Goal: Complete application form: Complete application form

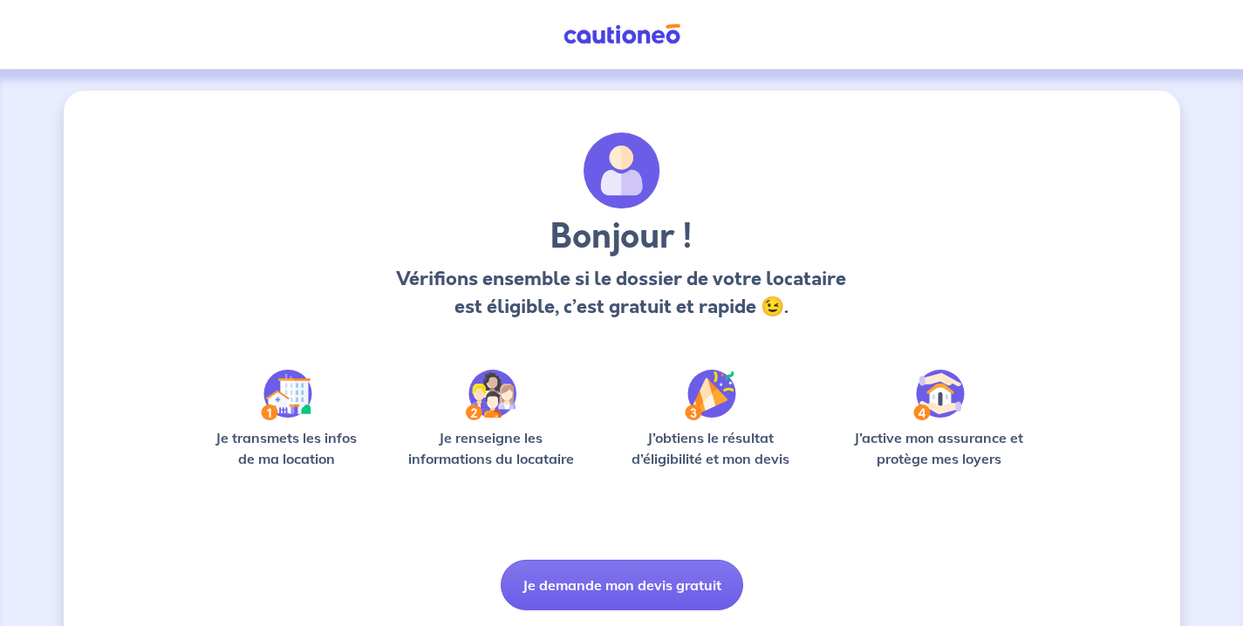
scroll to position [54, 0]
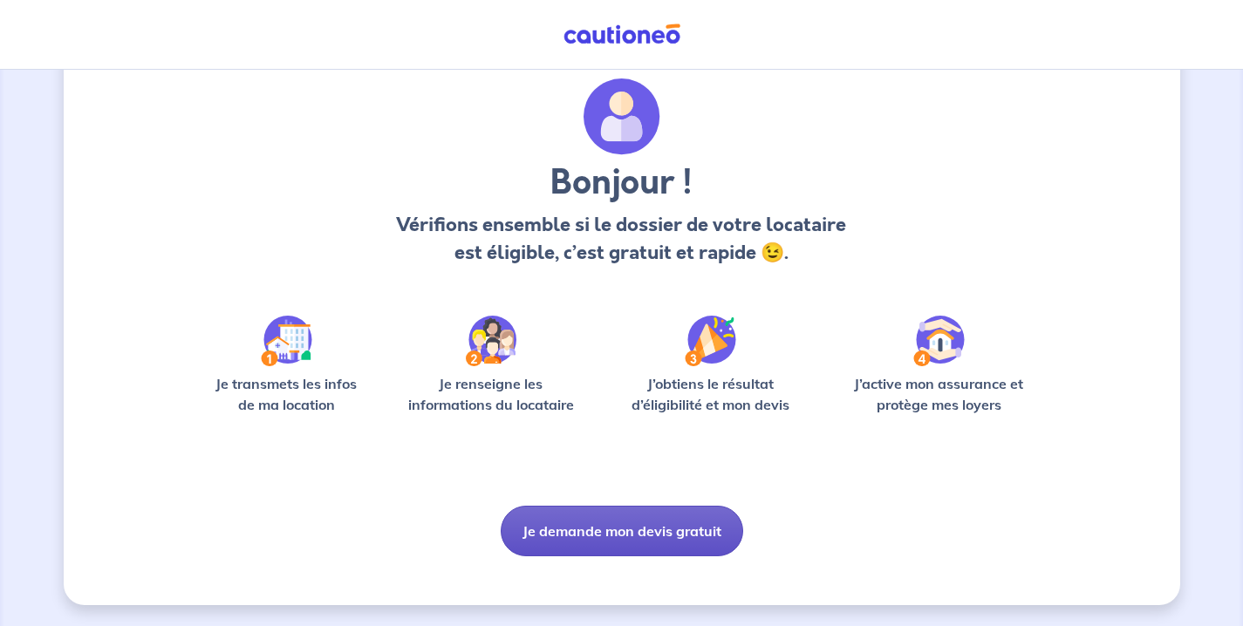
click at [601, 542] on button "Je demande mon devis gratuit" at bounding box center [622, 531] width 243 height 51
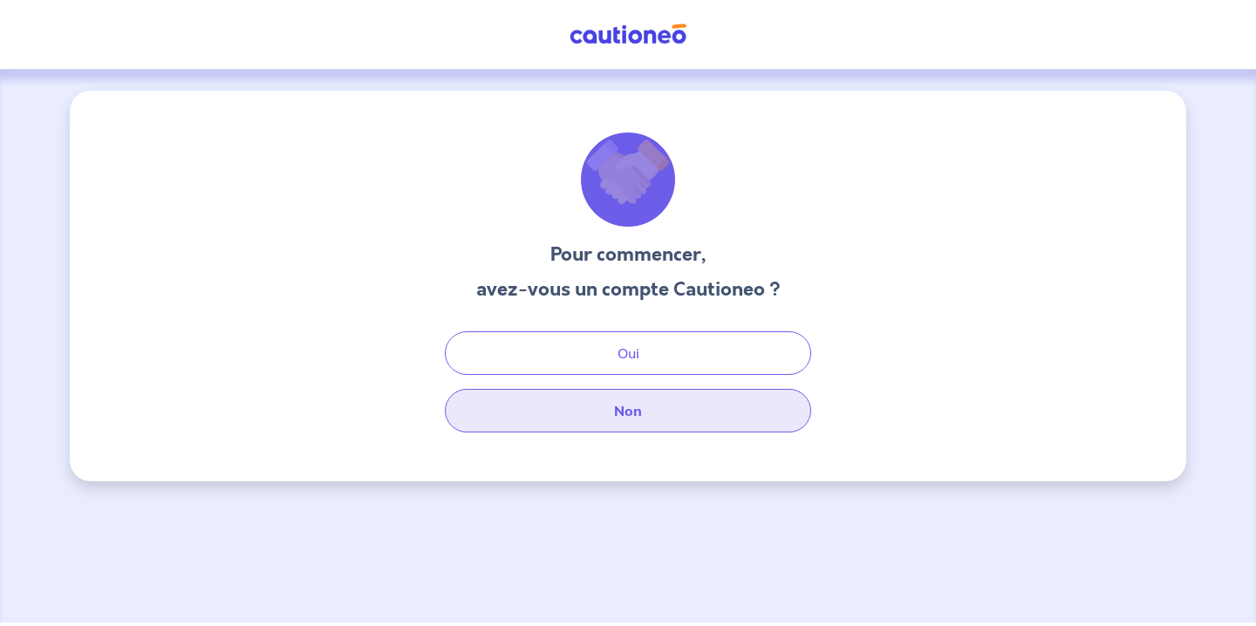
click at [638, 427] on button "Non" at bounding box center [628, 411] width 366 height 44
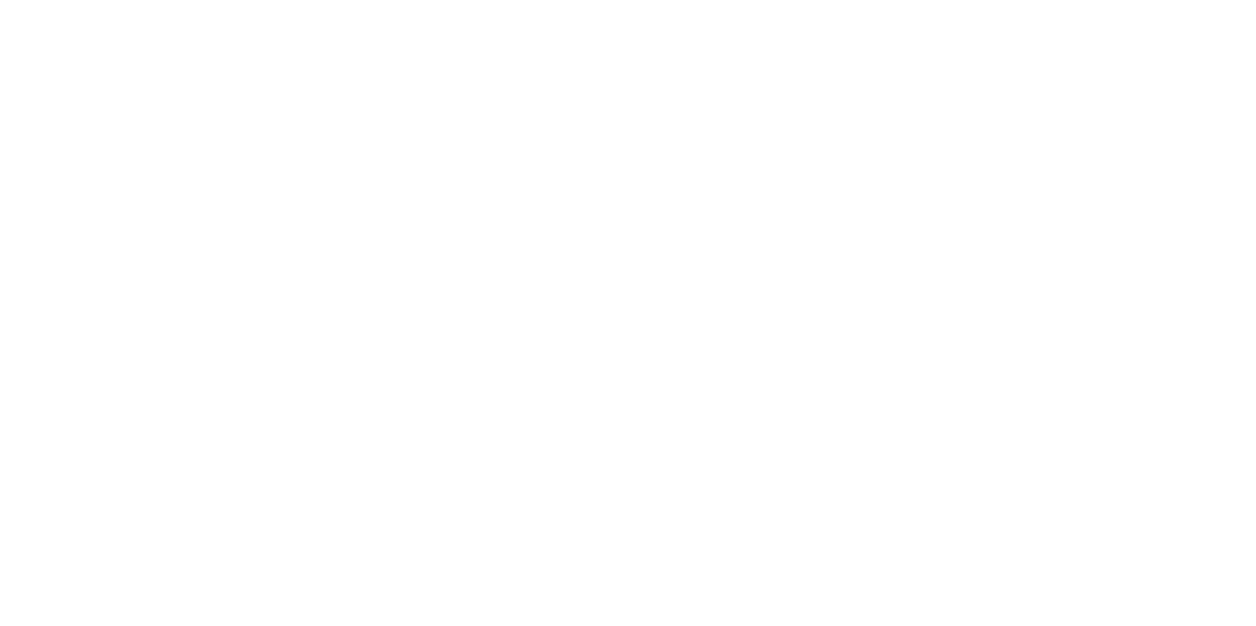
select select "FR"
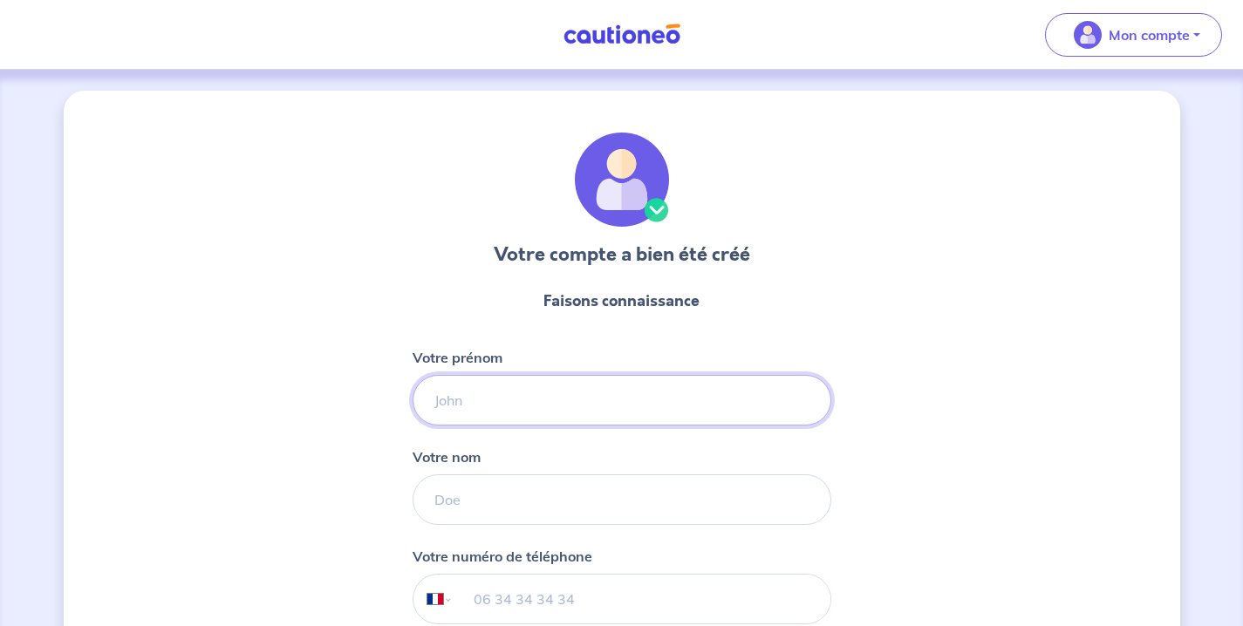
click at [523, 400] on input "Votre prénom" at bounding box center [622, 400] width 419 height 51
type input "mahamoud"
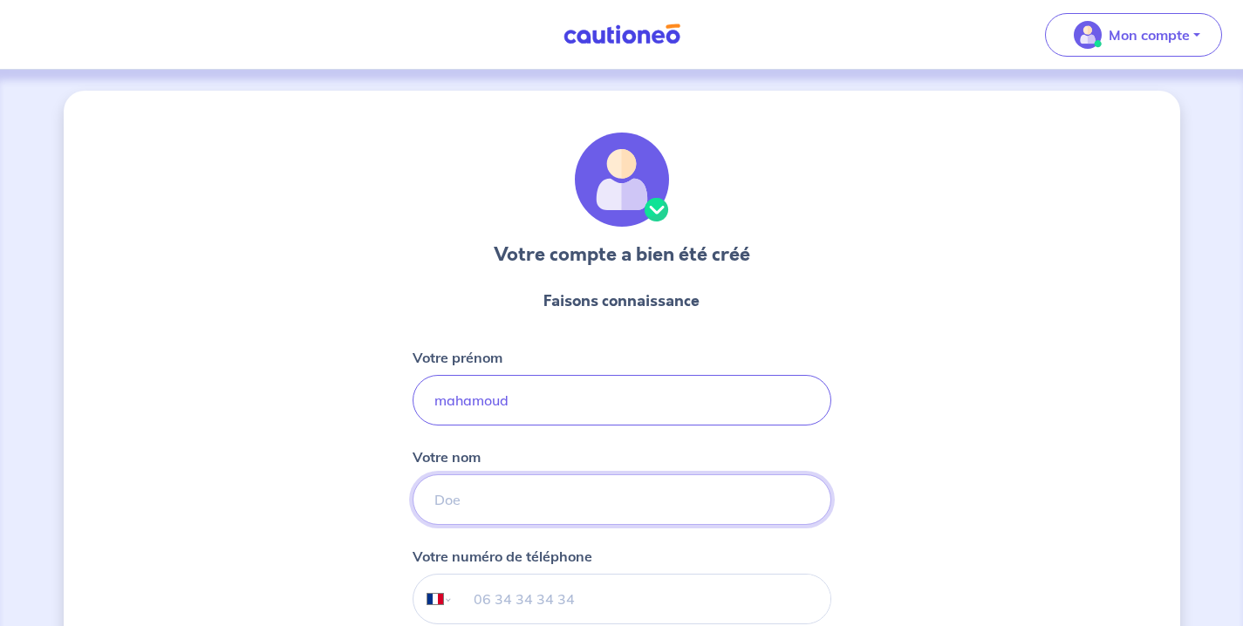
click at [491, 500] on input "Votre nom" at bounding box center [622, 500] width 419 height 51
type input "[PERSON_NAME]"
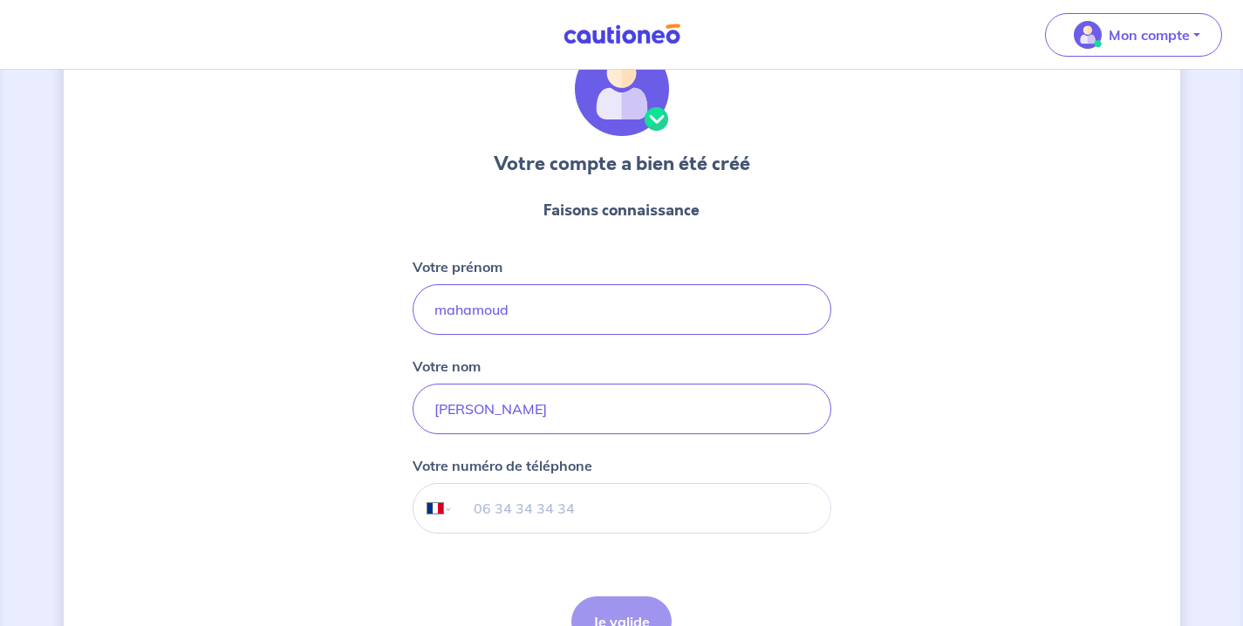
scroll to position [99, 0]
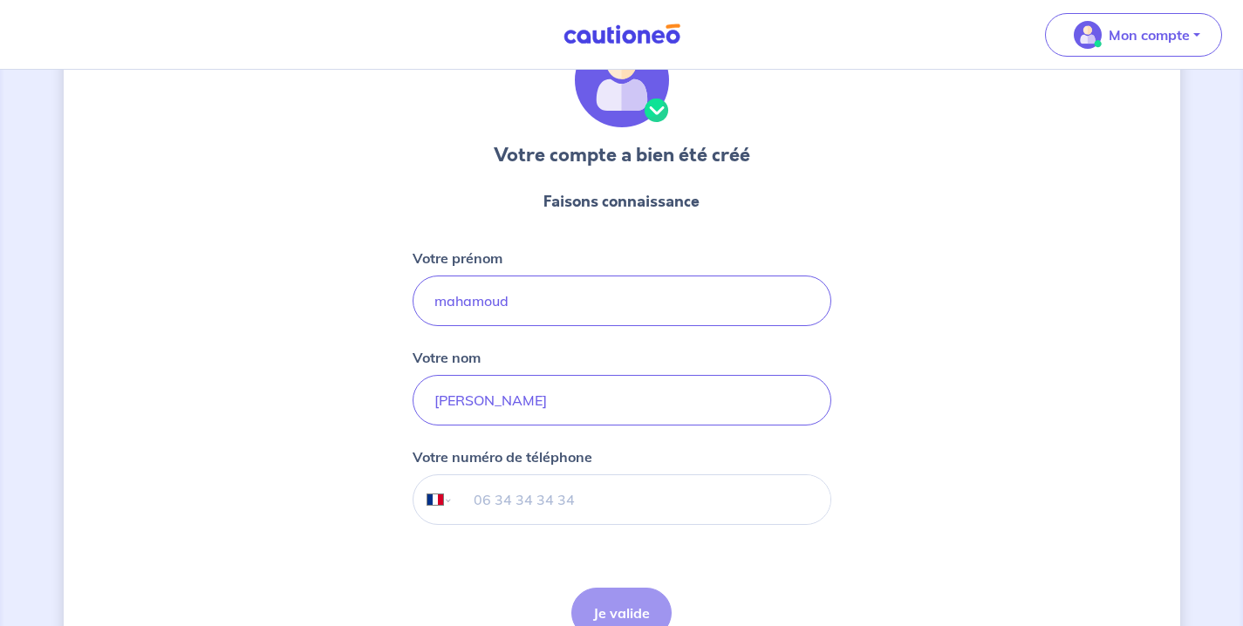
click at [478, 503] on input "tel" at bounding box center [641, 499] width 377 height 49
type input "07 84 78 61 10"
click at [612, 611] on button "Je valide" at bounding box center [621, 613] width 100 height 51
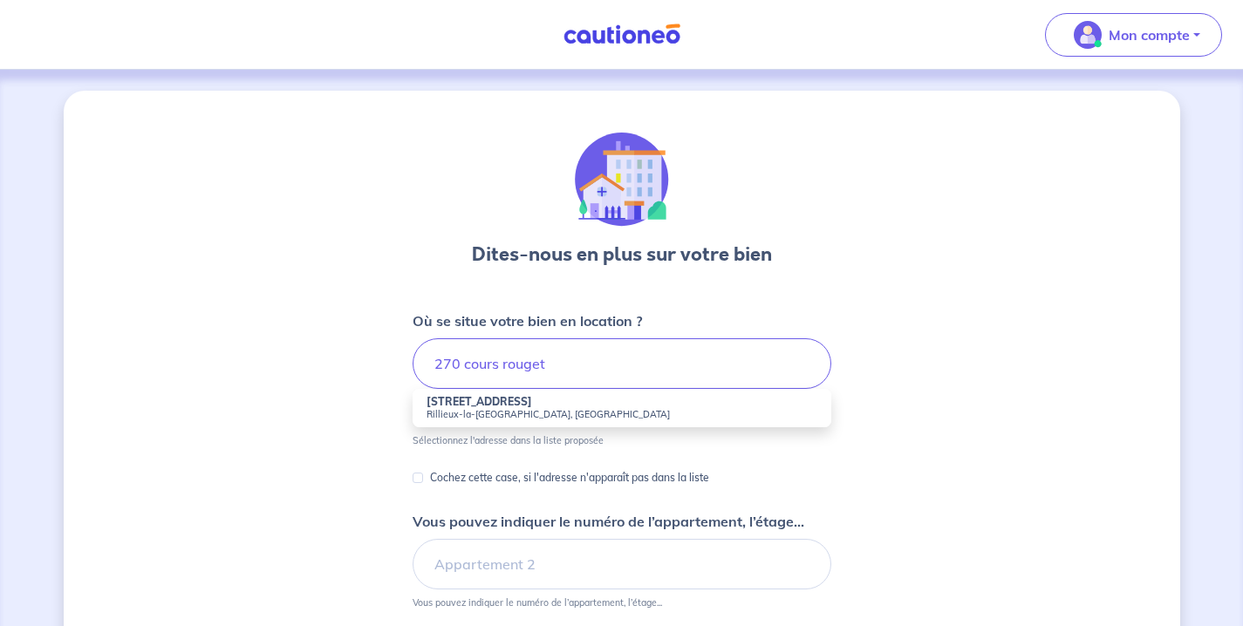
click at [490, 414] on small "Rillieux-la-[GEOGRAPHIC_DATA], [GEOGRAPHIC_DATA]" at bounding box center [622, 414] width 391 height 12
type input "[STREET_ADDRESS]"
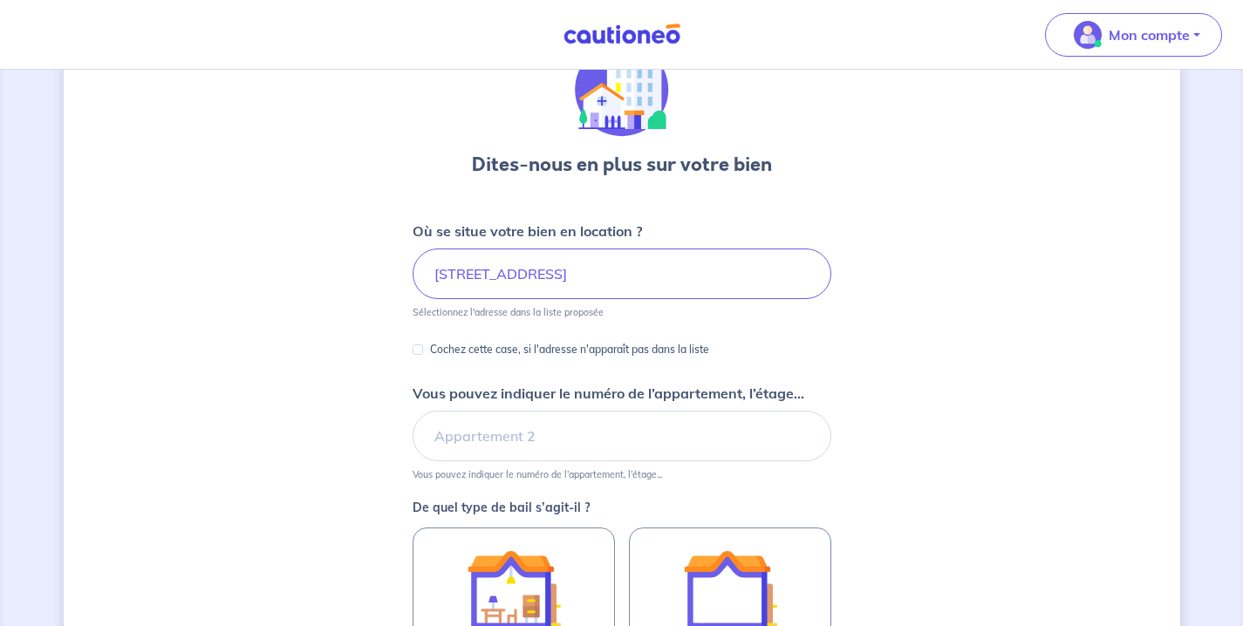
scroll to position [96, 0]
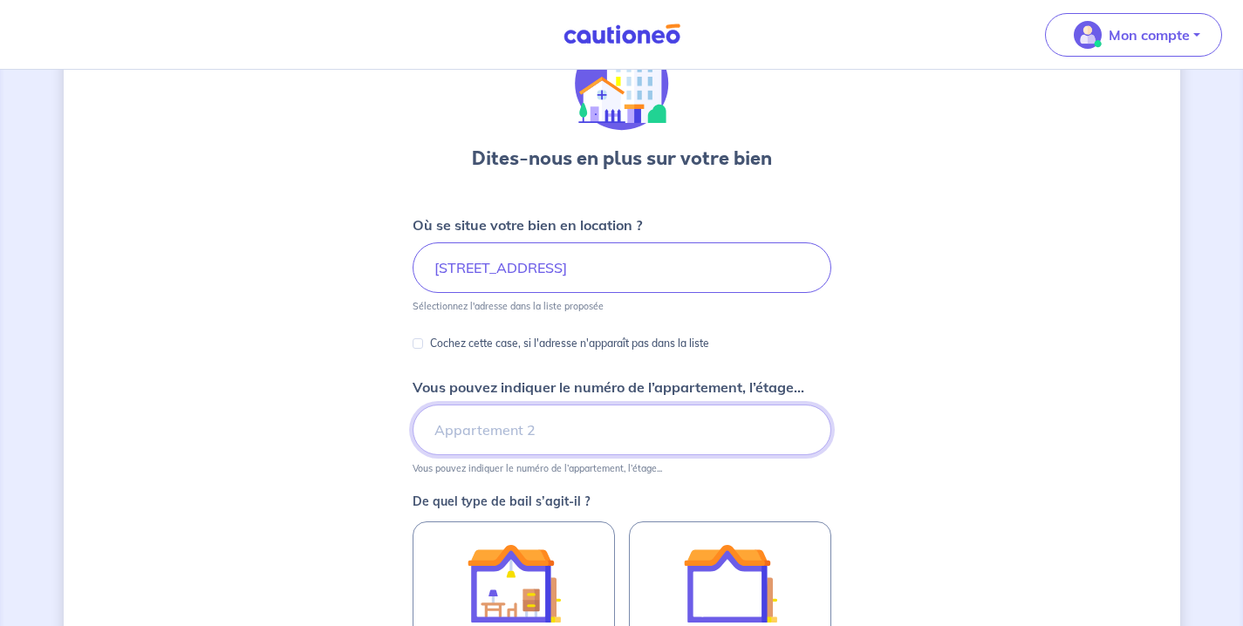
click at [491, 430] on input "Vous pouvez indiquer le numéro de l’appartement, l’étage..." at bounding box center [622, 430] width 419 height 51
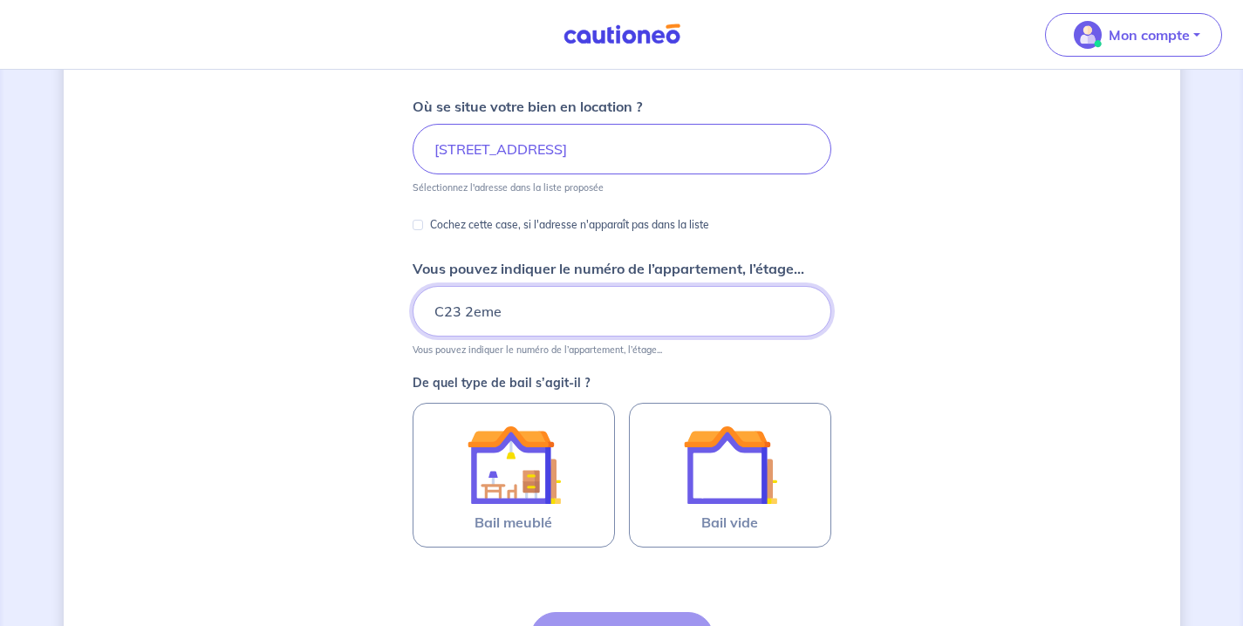
scroll to position [236, 0]
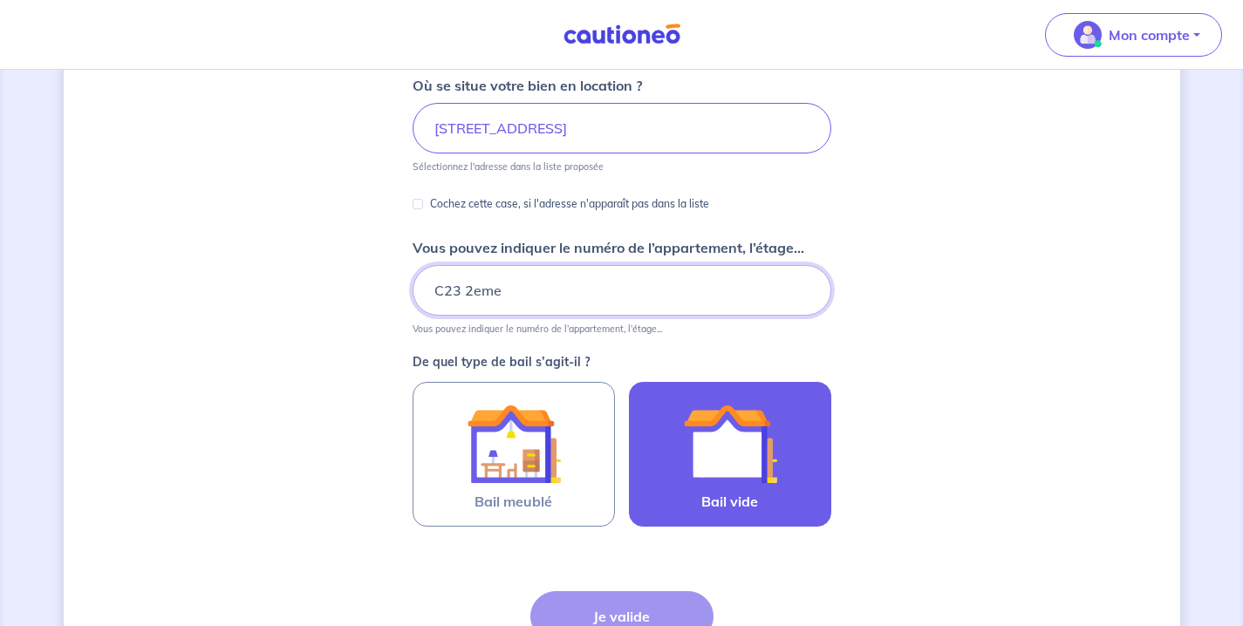
type input "C23 2eme"
click at [683, 463] on img at bounding box center [730, 444] width 94 height 94
click at [0, 0] on input "Bail vide" at bounding box center [0, 0] width 0 height 0
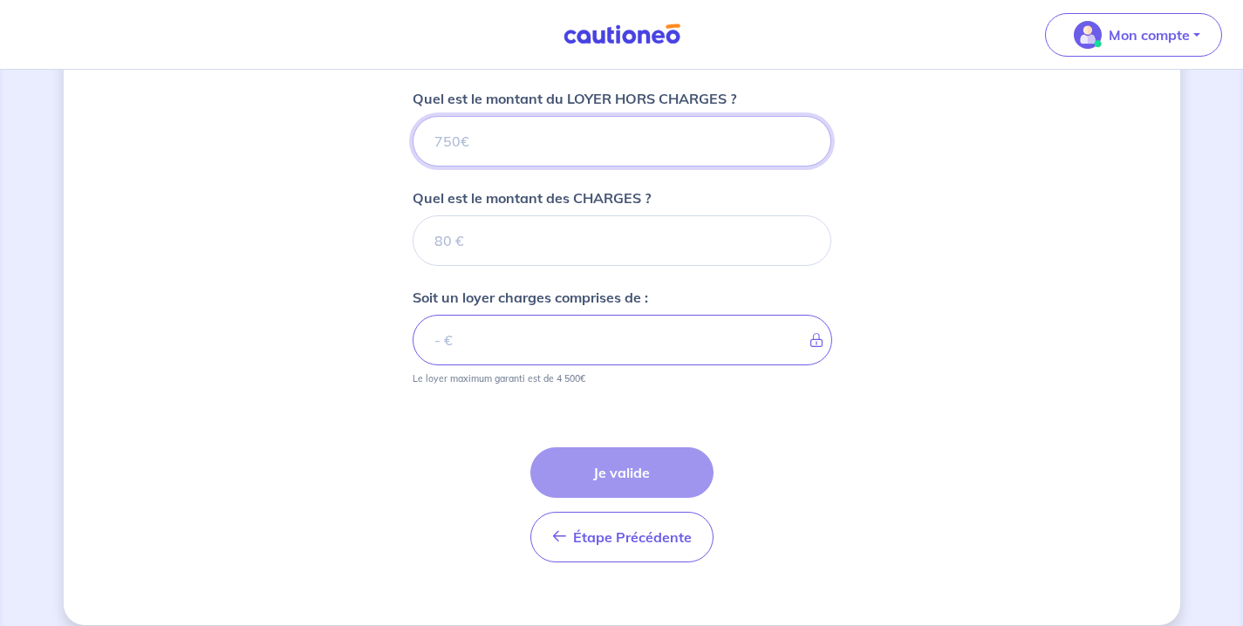
scroll to position [719, 0]
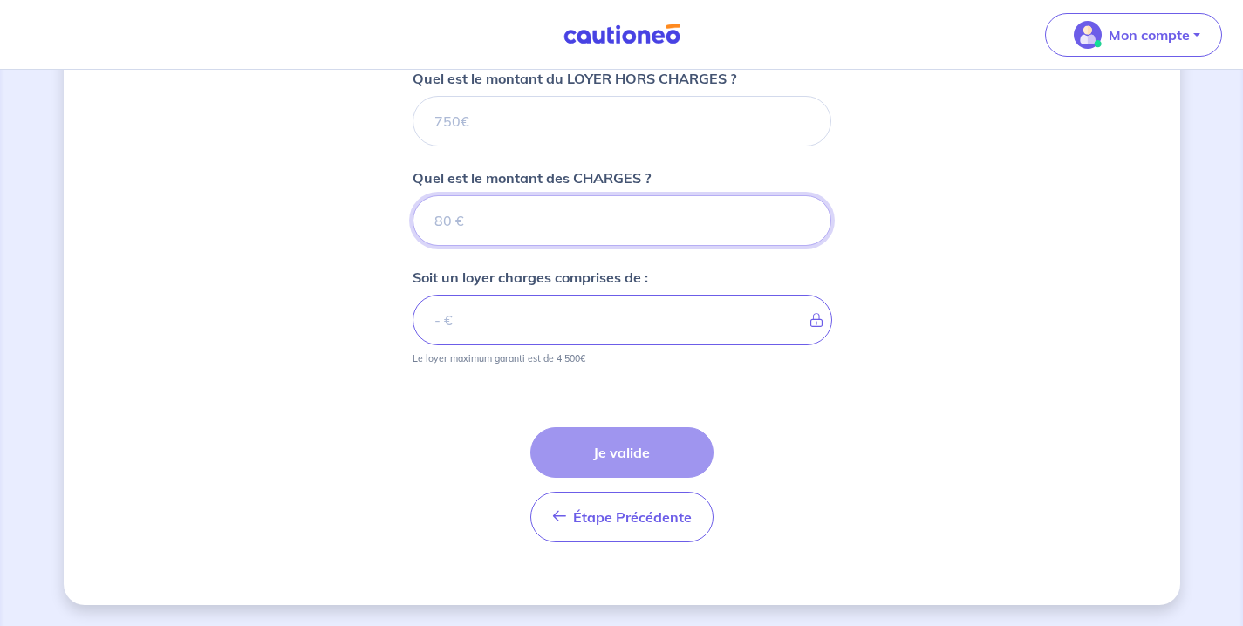
click at [474, 227] on input "Quel est le montant des CHARGES ?" at bounding box center [622, 220] width 419 height 51
type input "2"
type input "26"
type input "260"
type input "262"
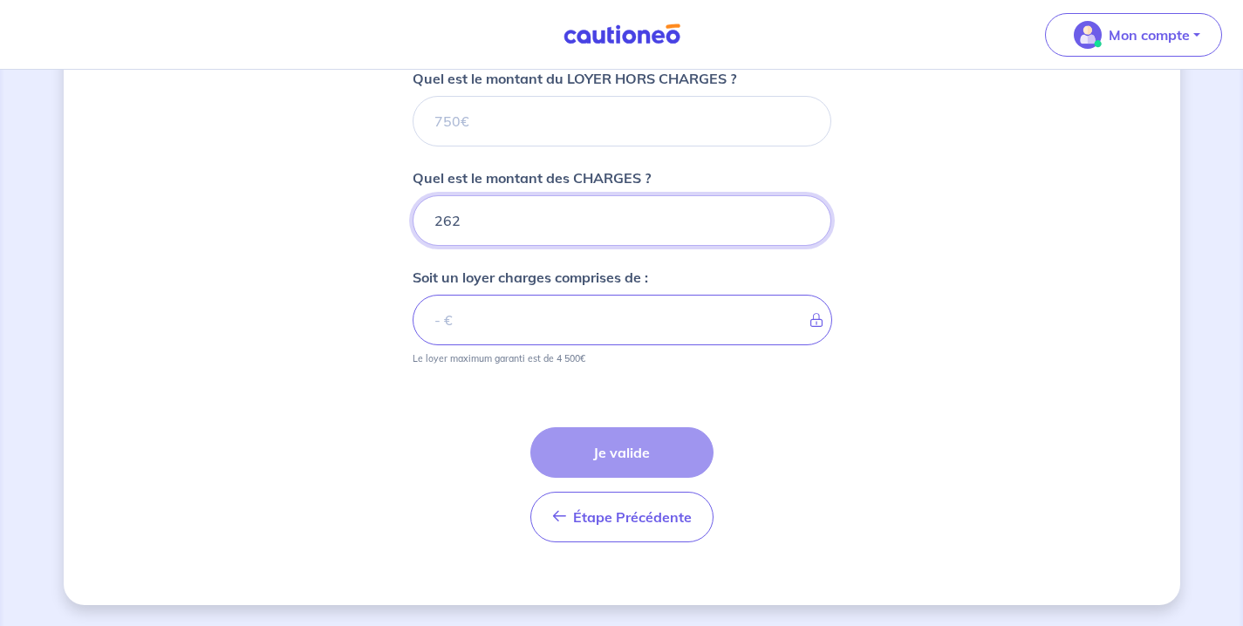
type input "262"
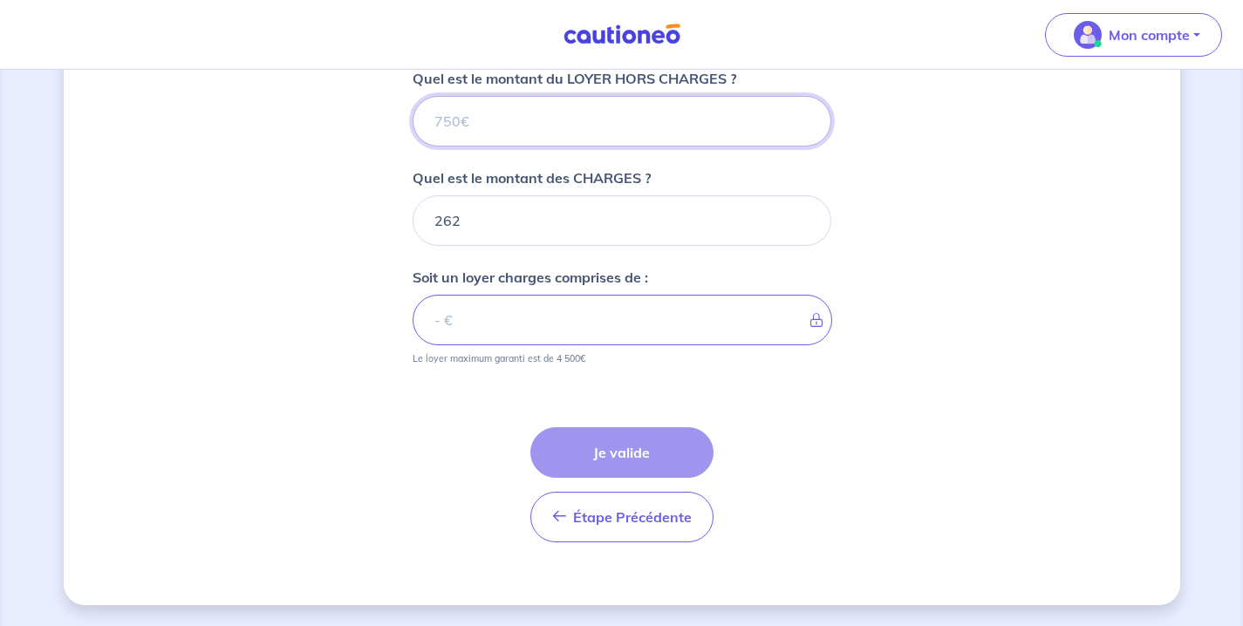
click at [456, 118] on input "Quel est le montant du LOYER HORS CHARGES ?" at bounding box center [622, 121] width 419 height 51
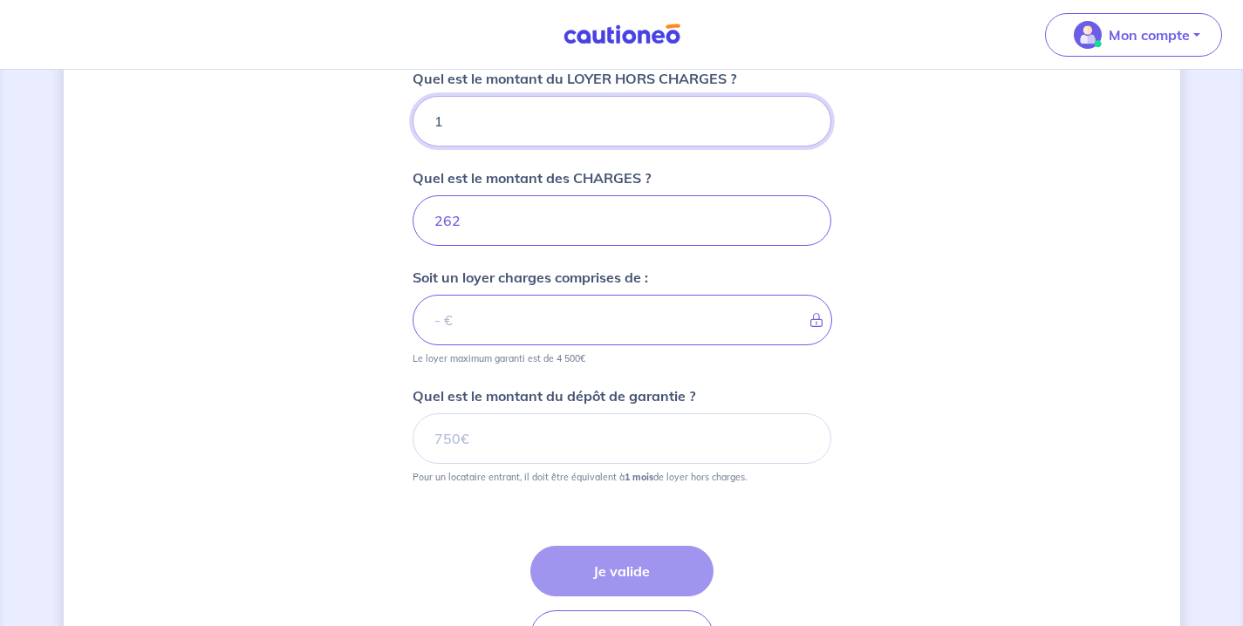
type input "12"
type input "274"
type input "1200"
type input "1462"
type input "12"
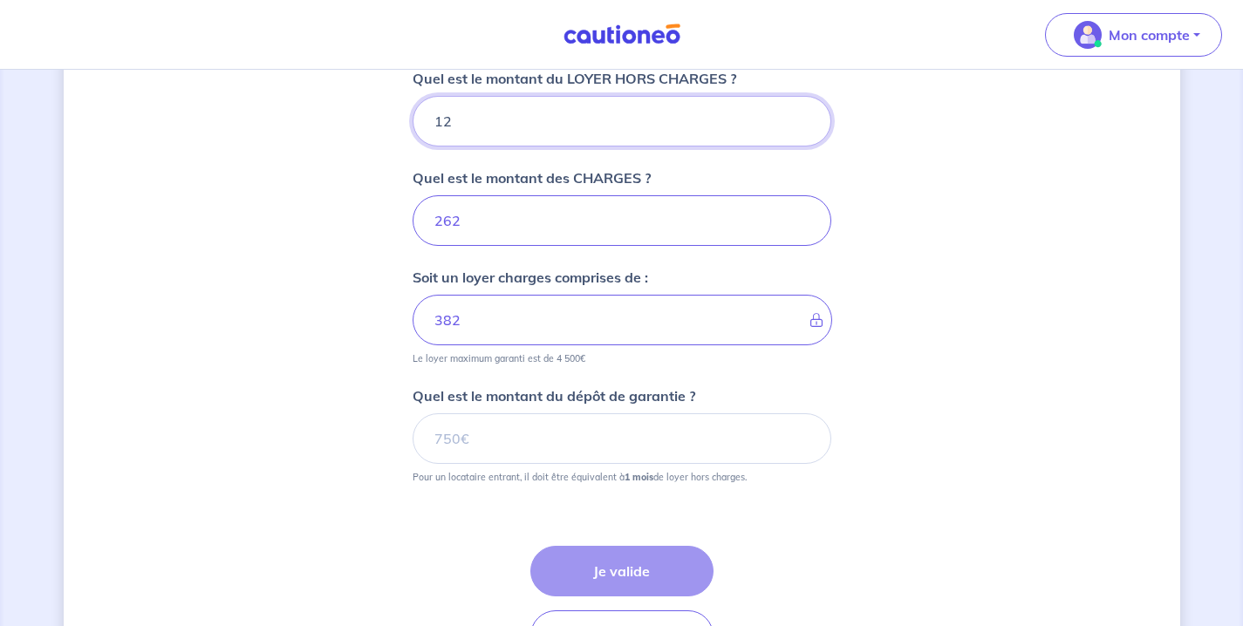
type input "274"
type input "1220"
type input "1482"
type input "1220"
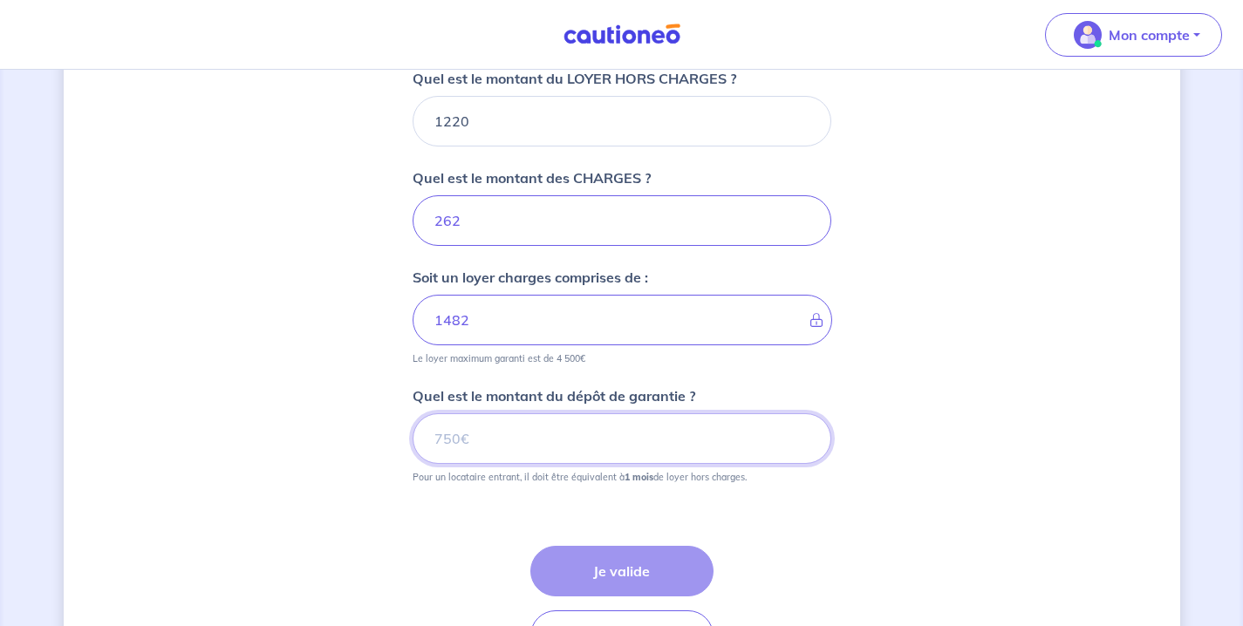
click at [456, 441] on input "Quel est le montant du dépôt de garantie ?" at bounding box center [622, 438] width 419 height 51
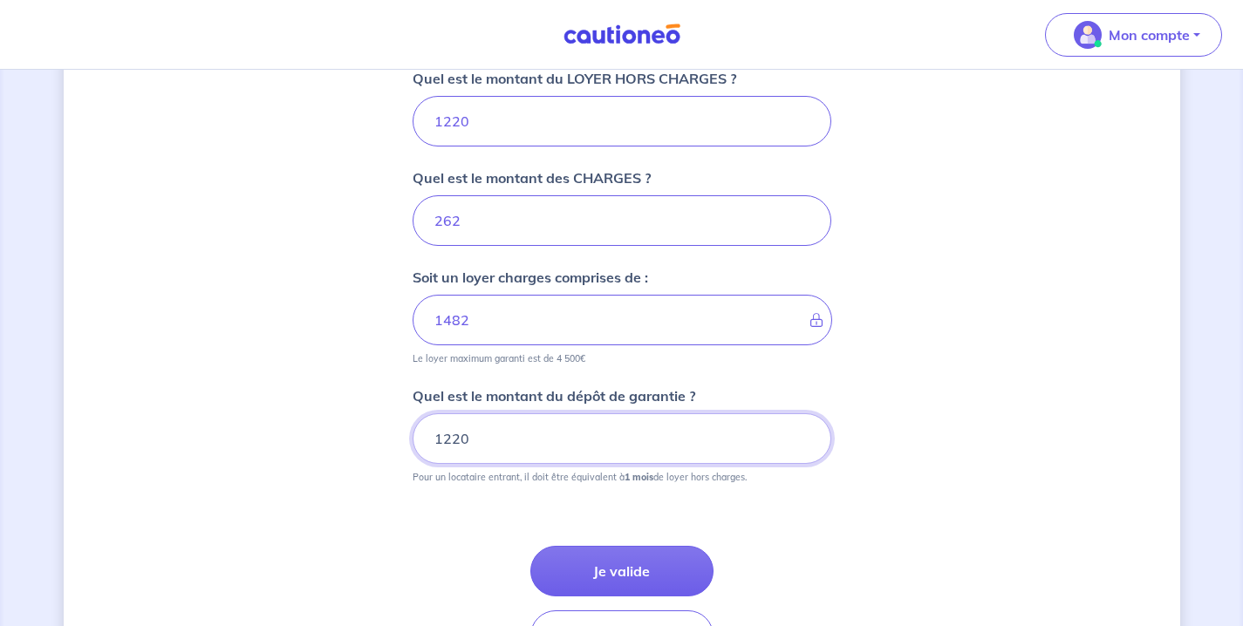
scroll to position [817, 0]
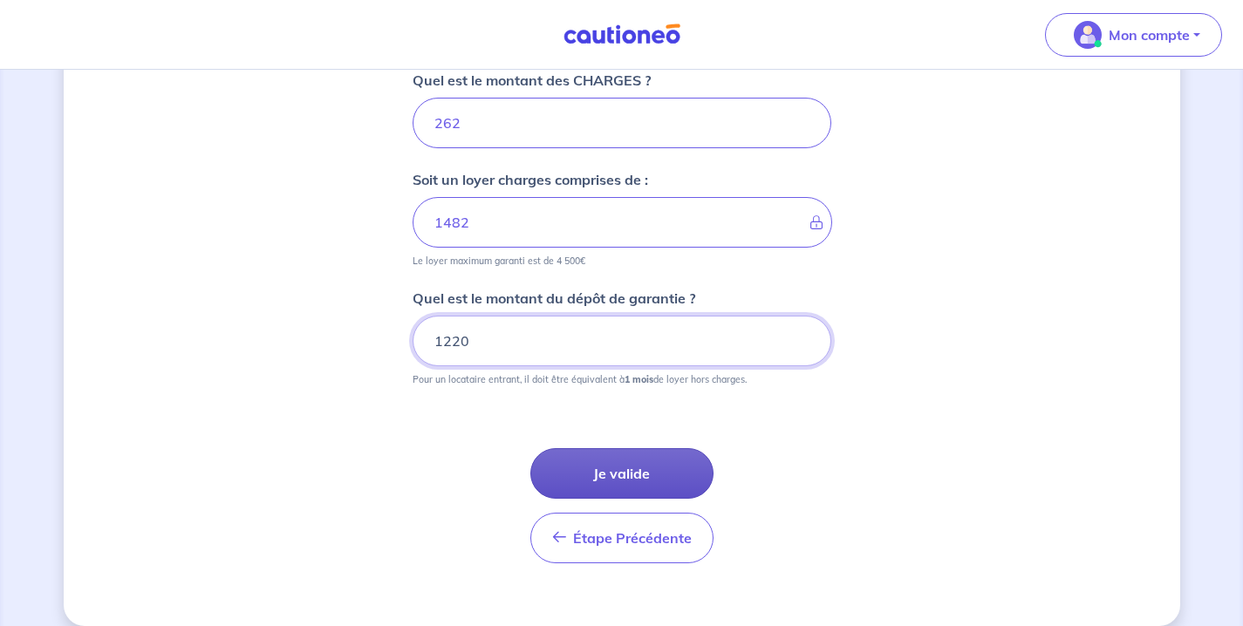
type input "1220"
click at [645, 481] on button "Je valide" at bounding box center [621, 473] width 183 height 51
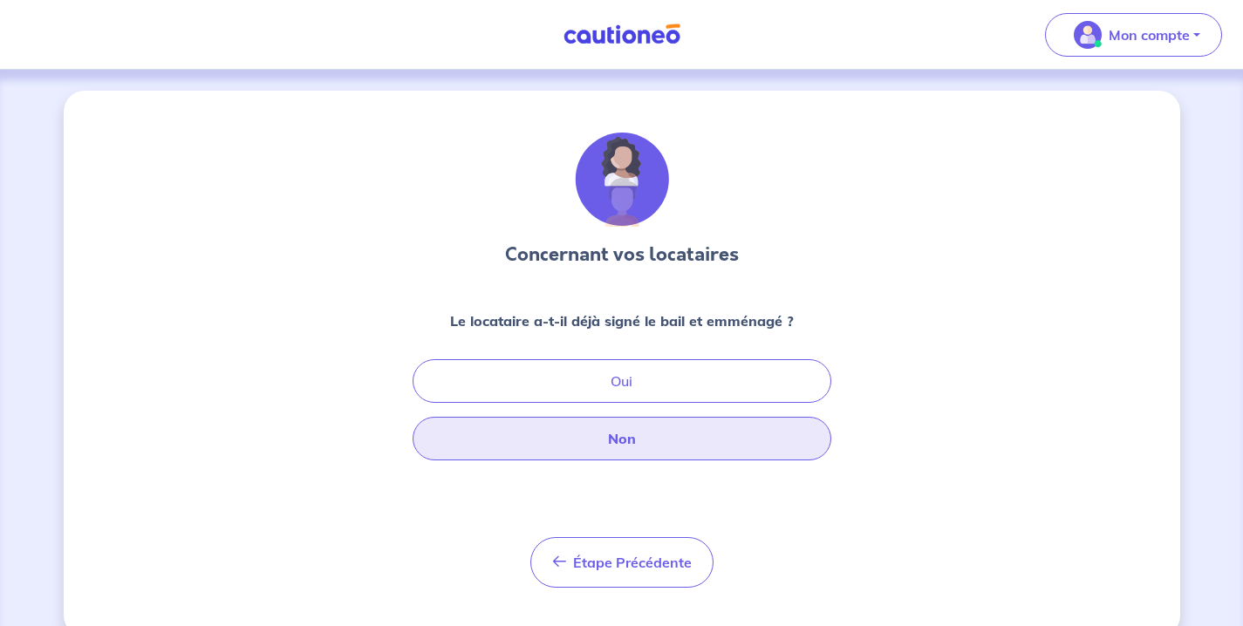
click at [631, 444] on button "Non" at bounding box center [622, 439] width 419 height 44
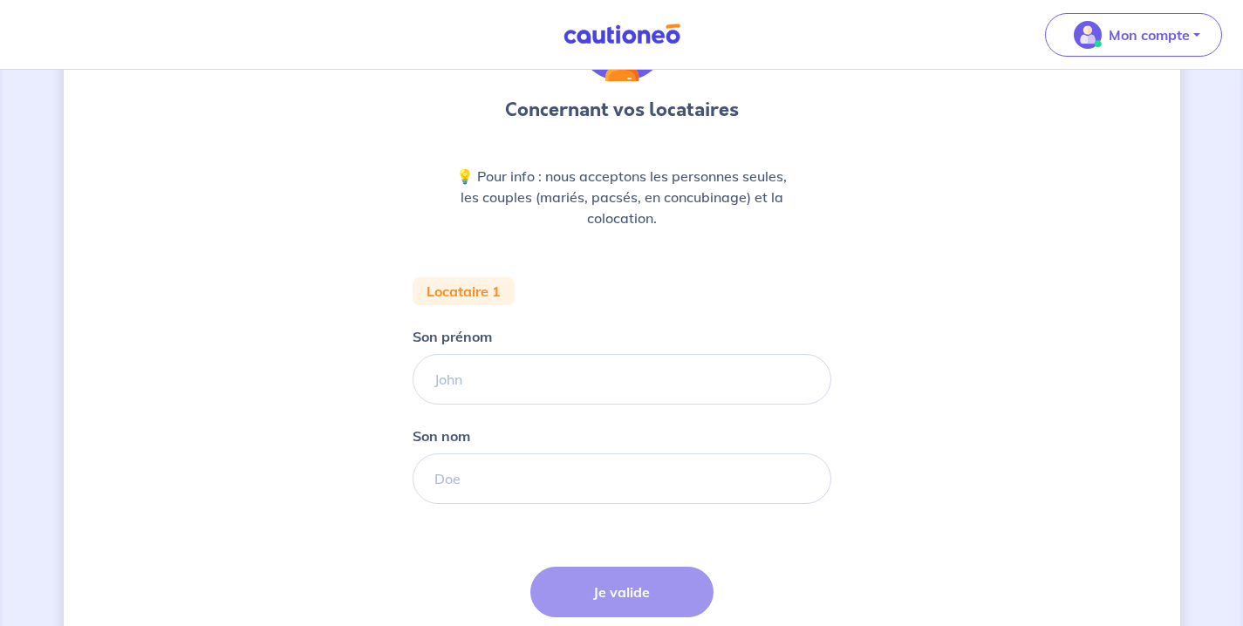
scroll to position [149, 0]
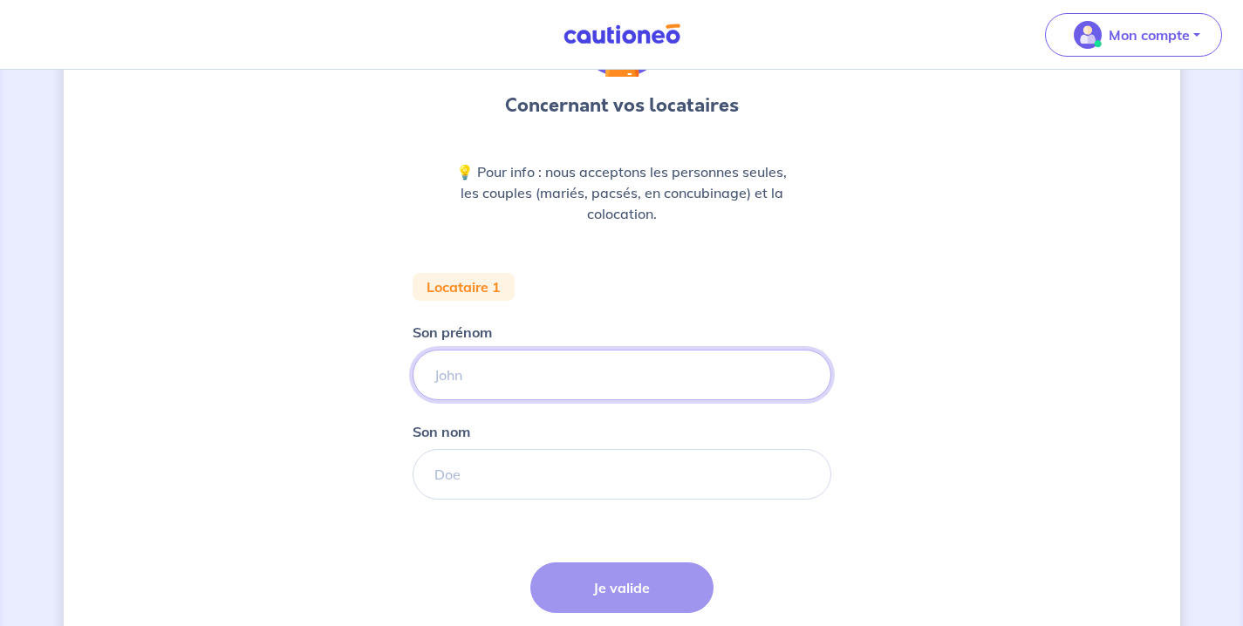
click at [477, 380] on input "Son prénom" at bounding box center [622, 375] width 419 height 51
type input "said"
click at [473, 466] on input "Son nom" at bounding box center [622, 474] width 419 height 51
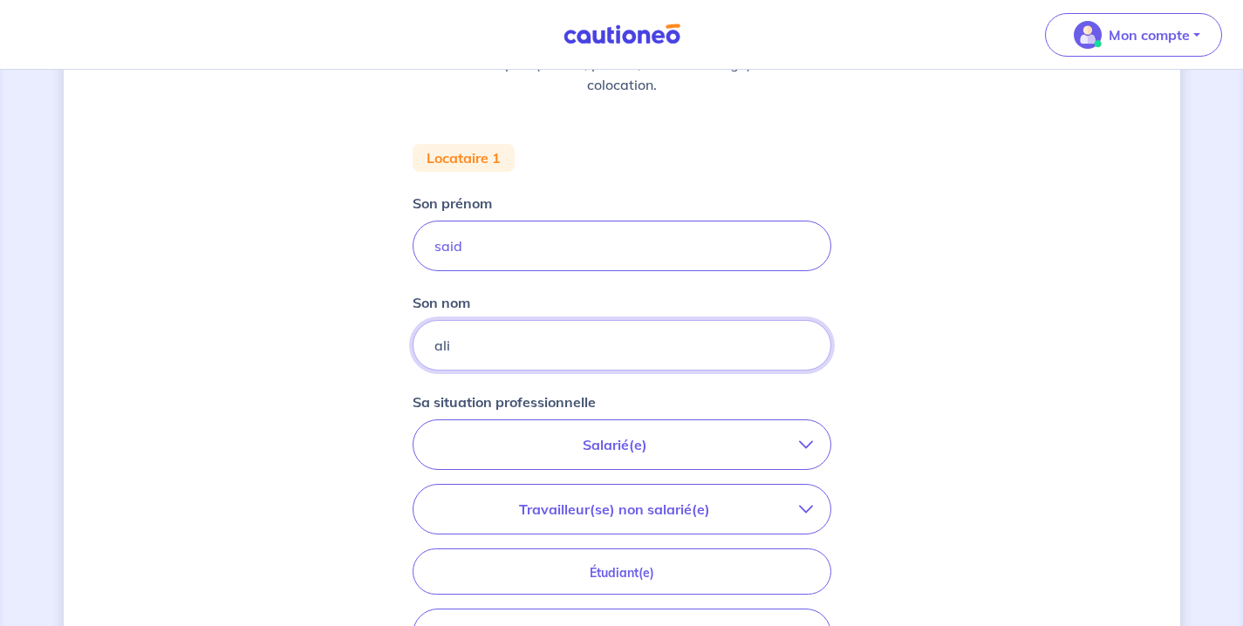
scroll to position [286, 0]
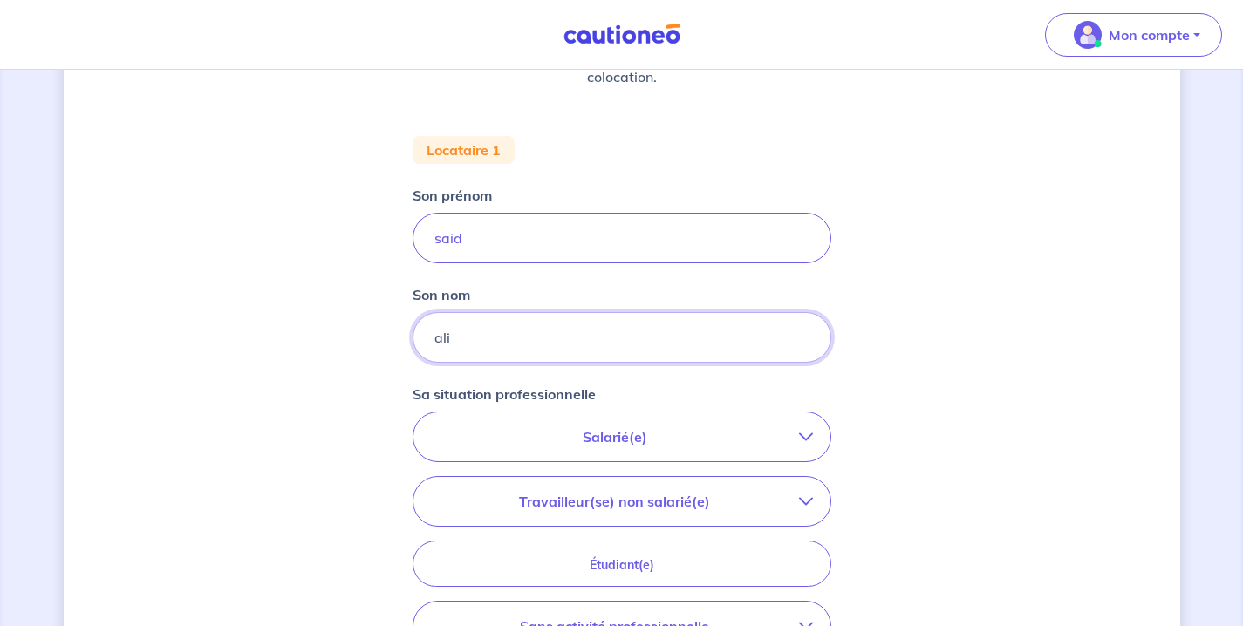
type input "ali"
click at [641, 434] on p "Salarié(e)" at bounding box center [615, 437] width 368 height 21
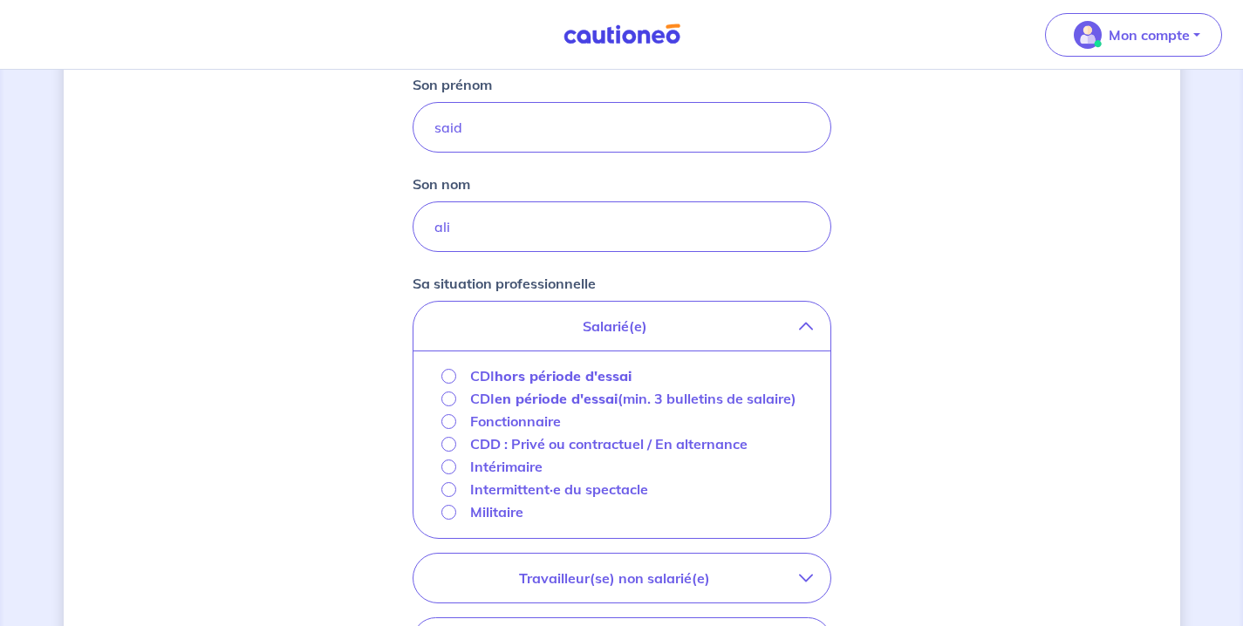
scroll to position [399, 0]
click at [502, 372] on strong "hors période d'essai" at bounding box center [563, 374] width 137 height 17
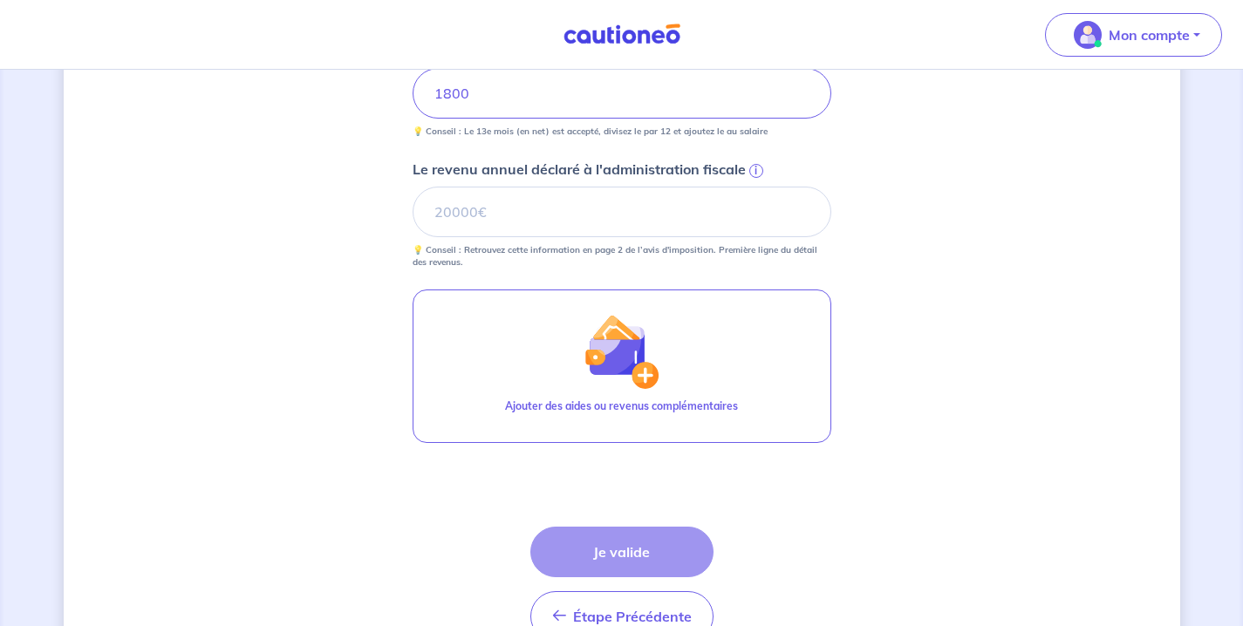
scroll to position [762, 0]
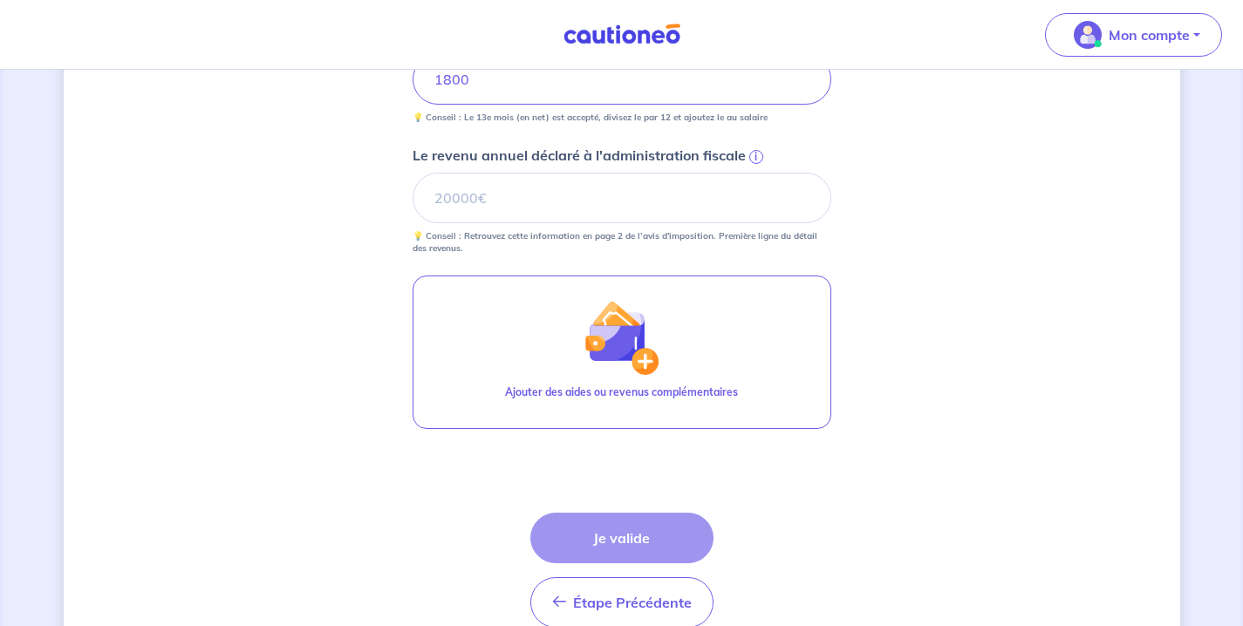
click at [588, 531] on div "Étape Précédente Précédent Je valide Je valide" at bounding box center [621, 570] width 183 height 115
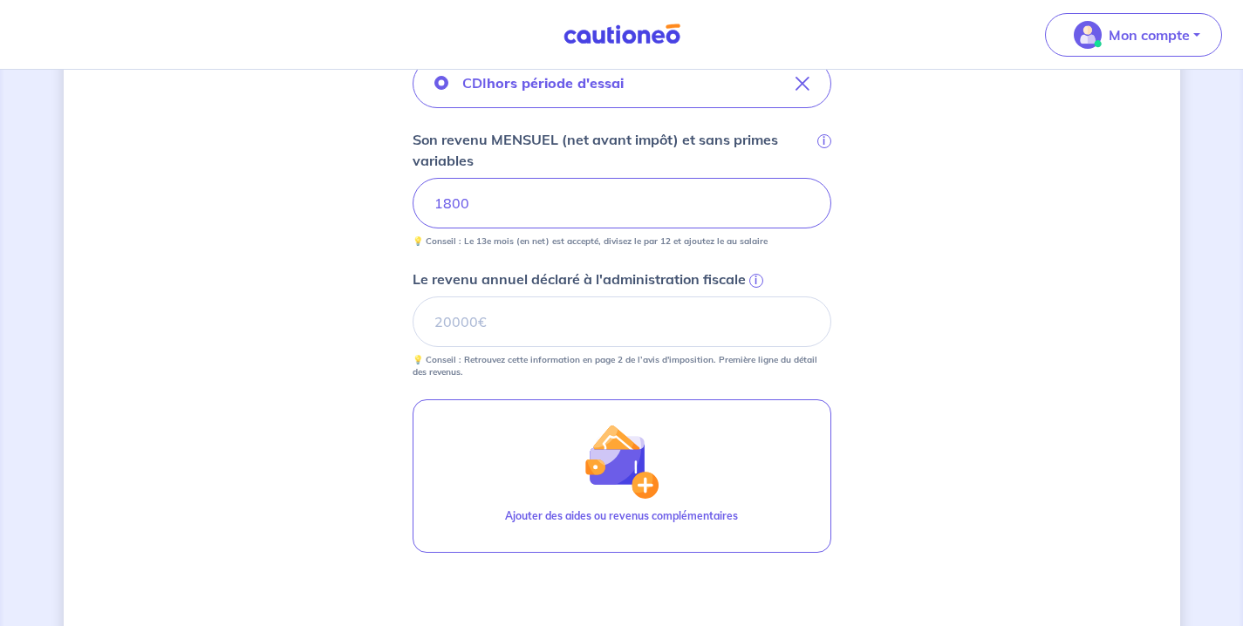
scroll to position [633, 0]
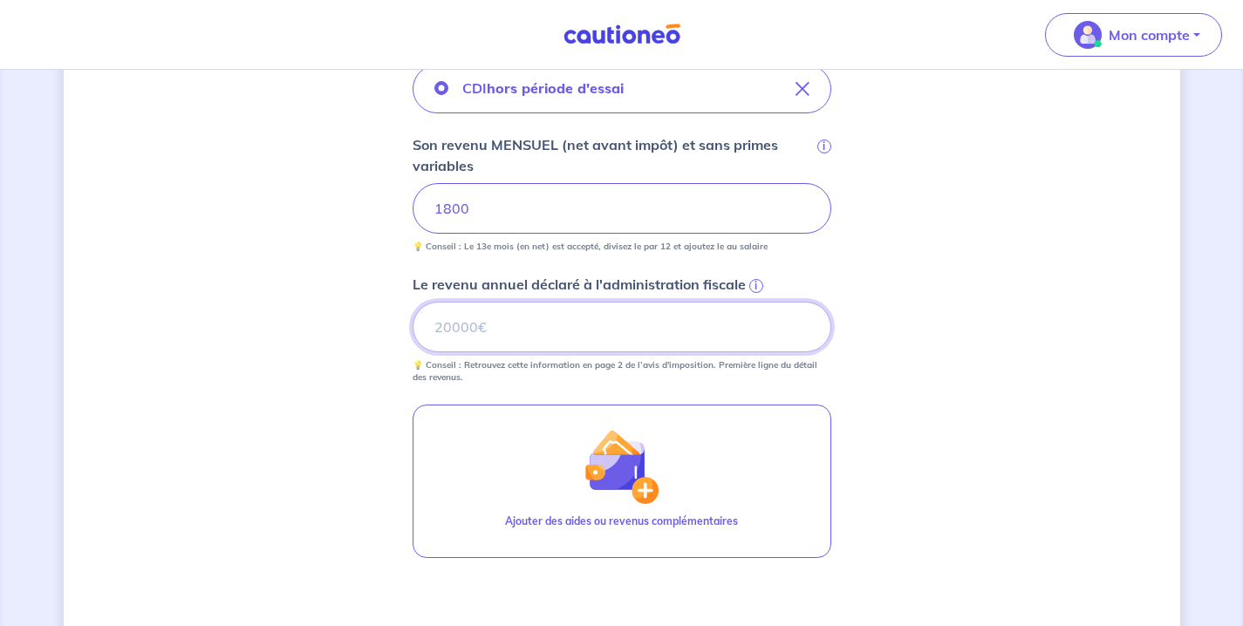
click at [573, 341] on input "Le revenu annuel déclaré à l'administration fiscale i" at bounding box center [622, 327] width 419 height 51
click at [960, 359] on div "Concernant vos locataires 💡 Pour info : nous acceptons les personnes seules, le…" at bounding box center [622, 138] width 1117 height 1363
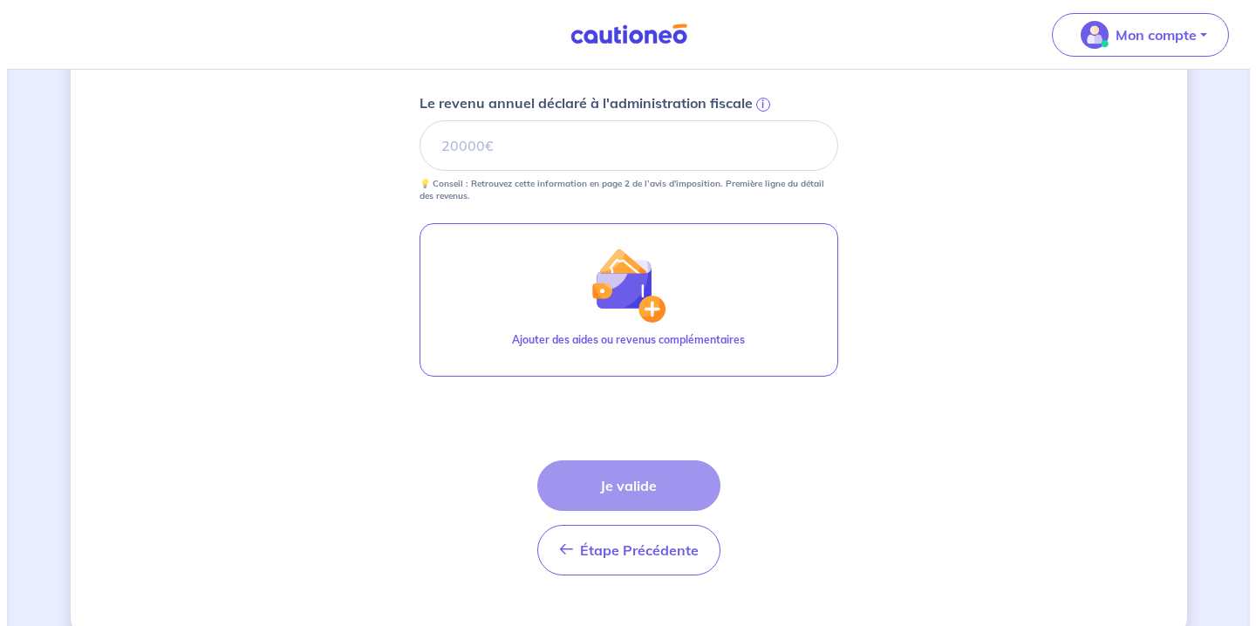
scroll to position [814, 0]
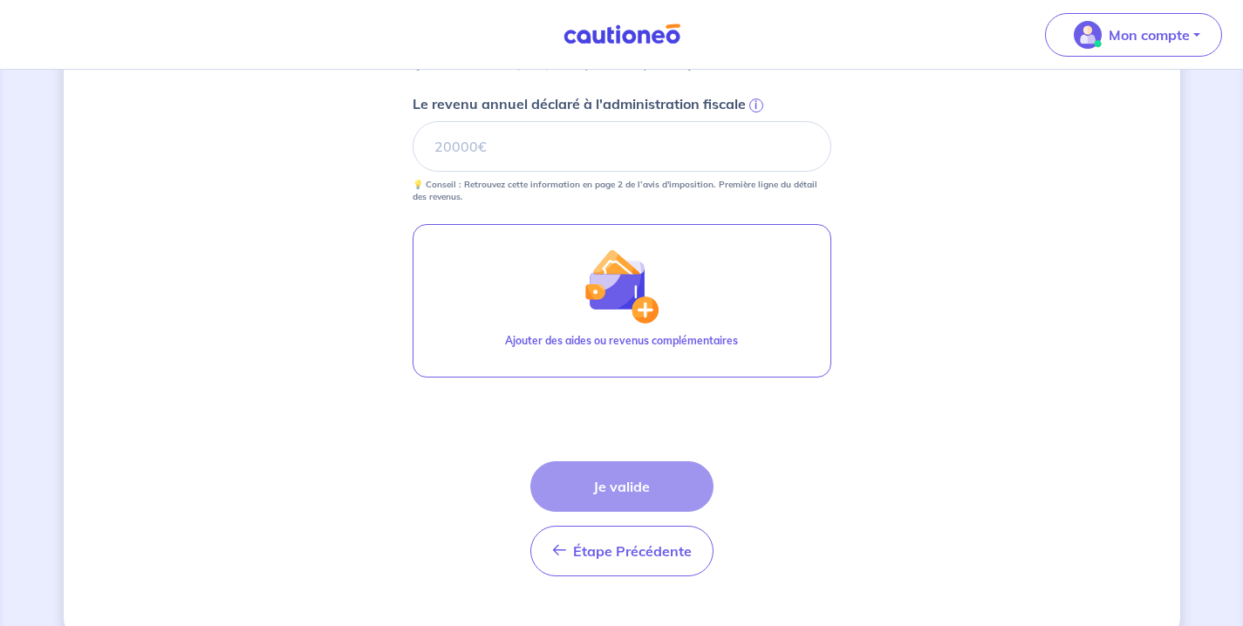
click at [650, 483] on div "Étape Précédente Précédent Je valide Je valide" at bounding box center [621, 518] width 183 height 115
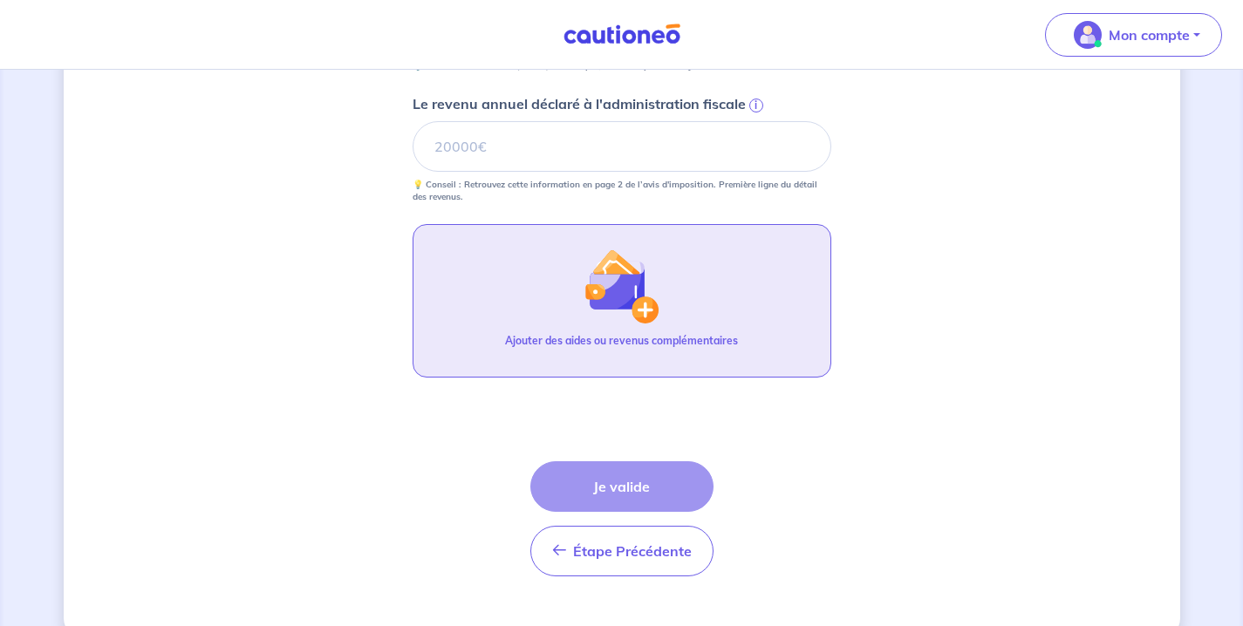
click at [653, 326] on button "Ajouter des aides ou revenus complémentaires" at bounding box center [622, 301] width 419 height 154
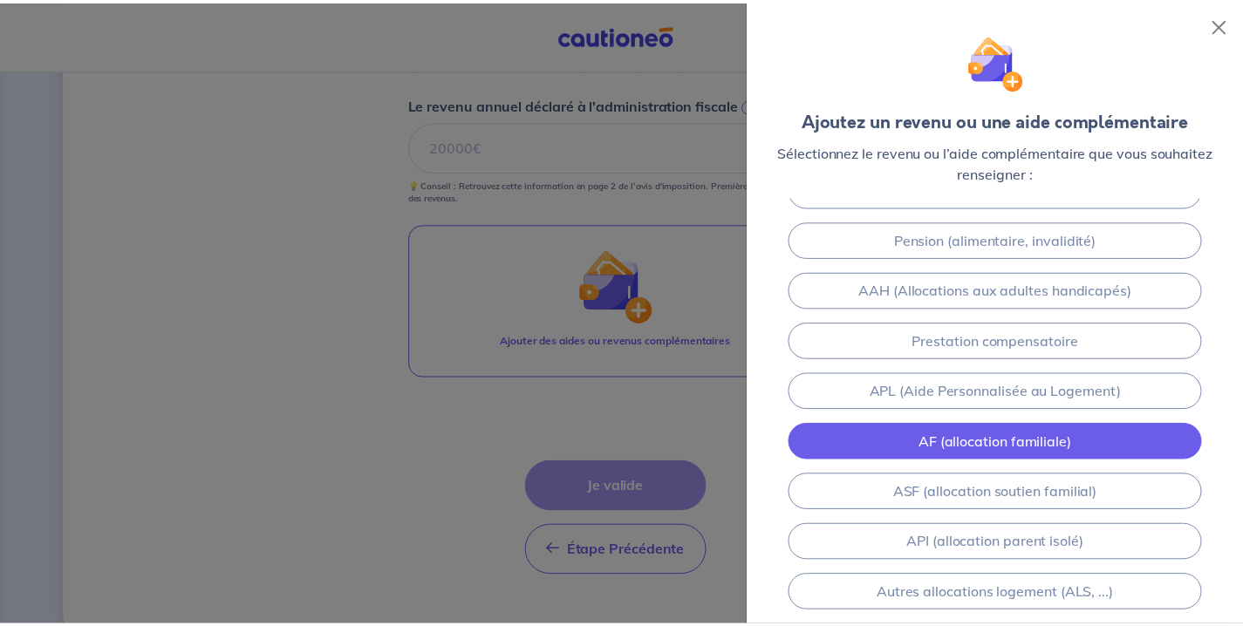
scroll to position [0, 0]
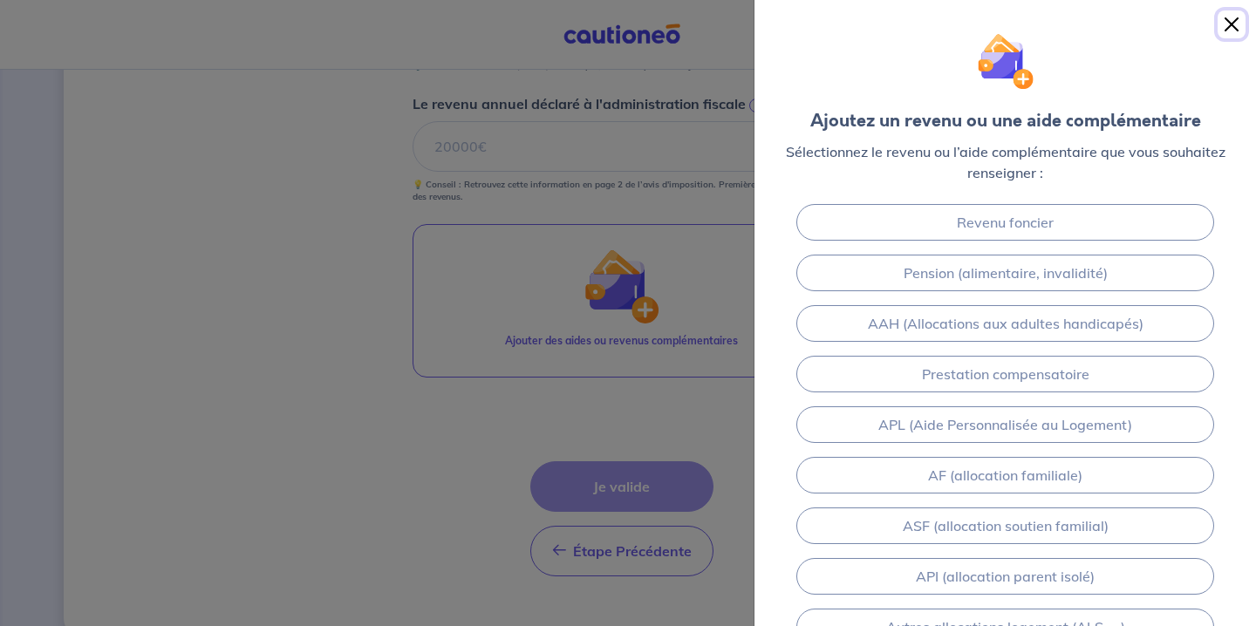
click at [1231, 23] on button "Close" at bounding box center [1232, 24] width 28 height 28
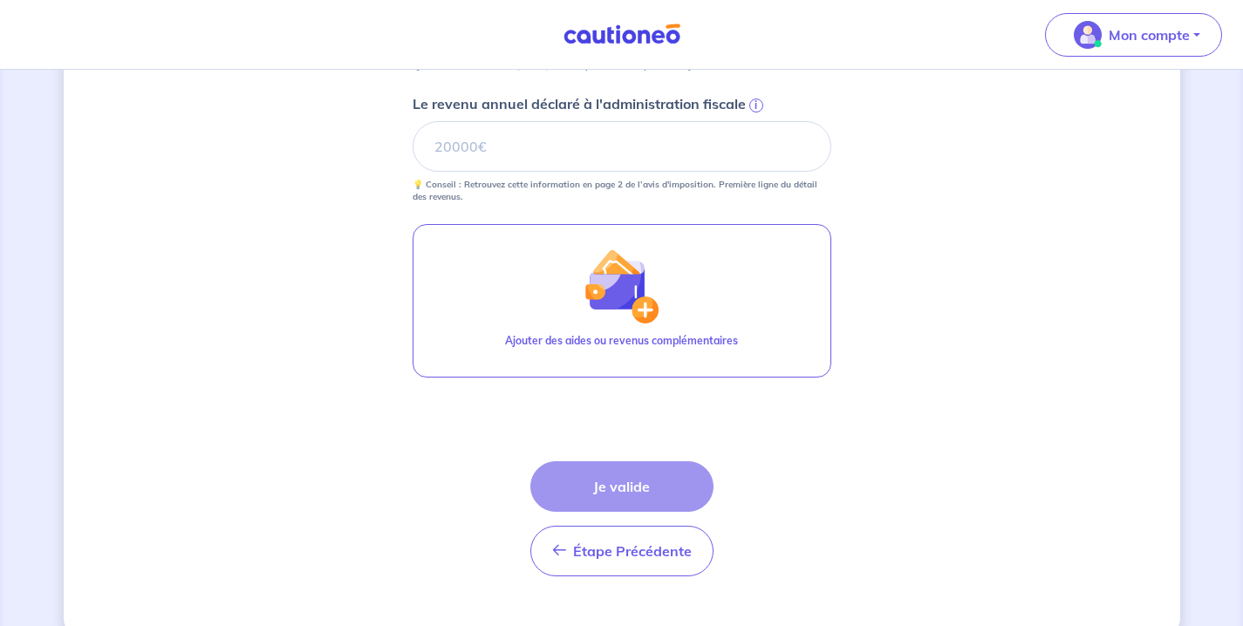
click at [680, 483] on div "Étape Précédente Précédent Je valide Je valide" at bounding box center [621, 518] width 183 height 115
click at [589, 512] on div "Étape Précédente Précédent Je valide Je valide" at bounding box center [621, 518] width 183 height 115
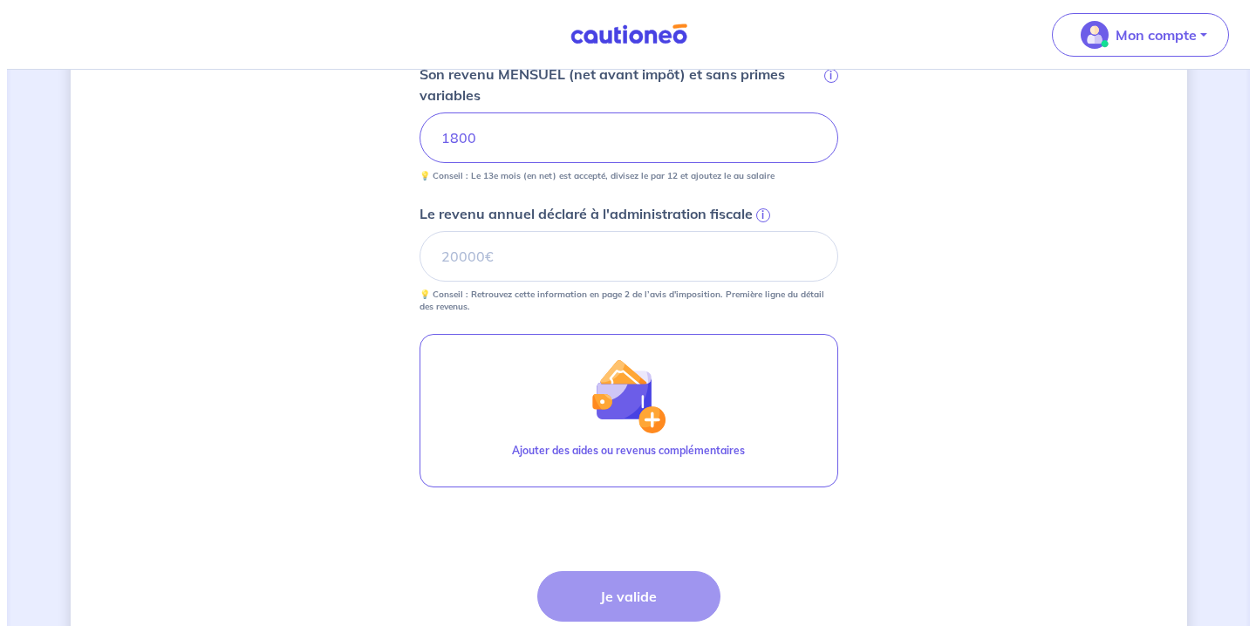
scroll to position [726, 0]
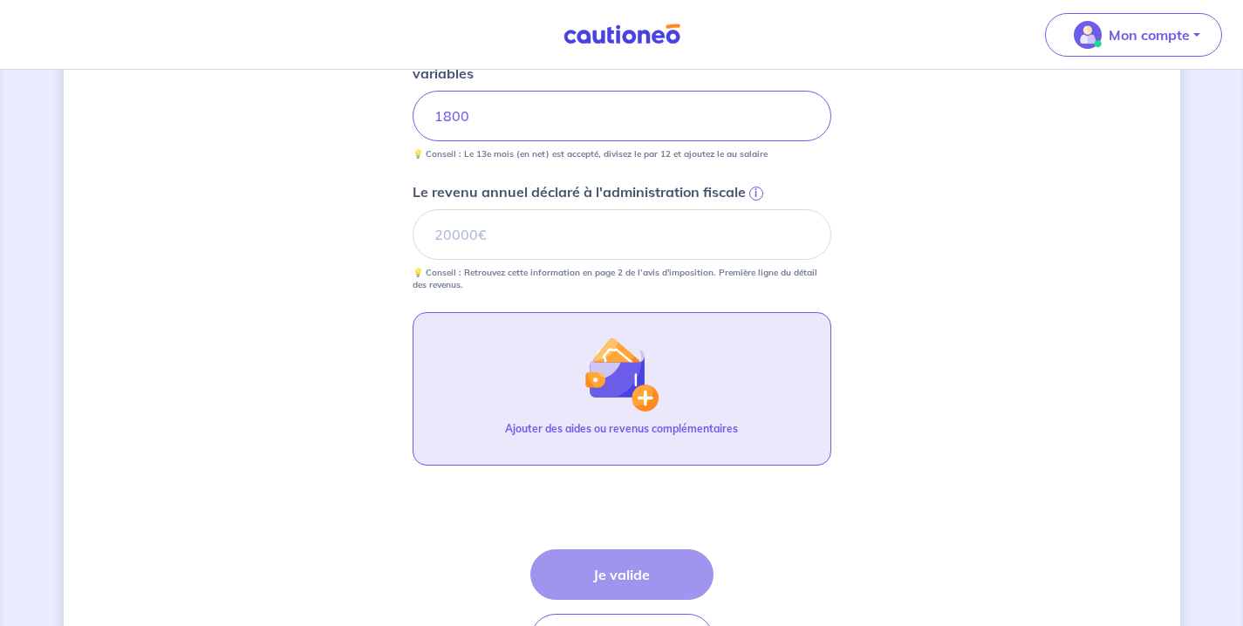
click at [615, 377] on img "button" at bounding box center [621, 374] width 75 height 75
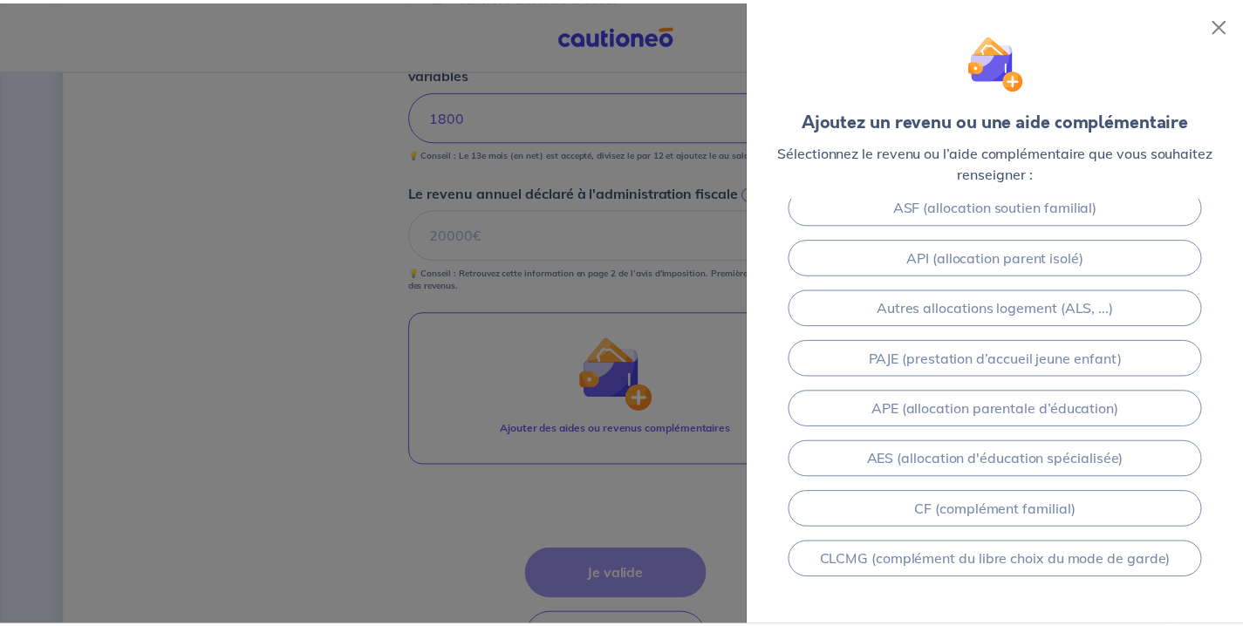
scroll to position [366, 0]
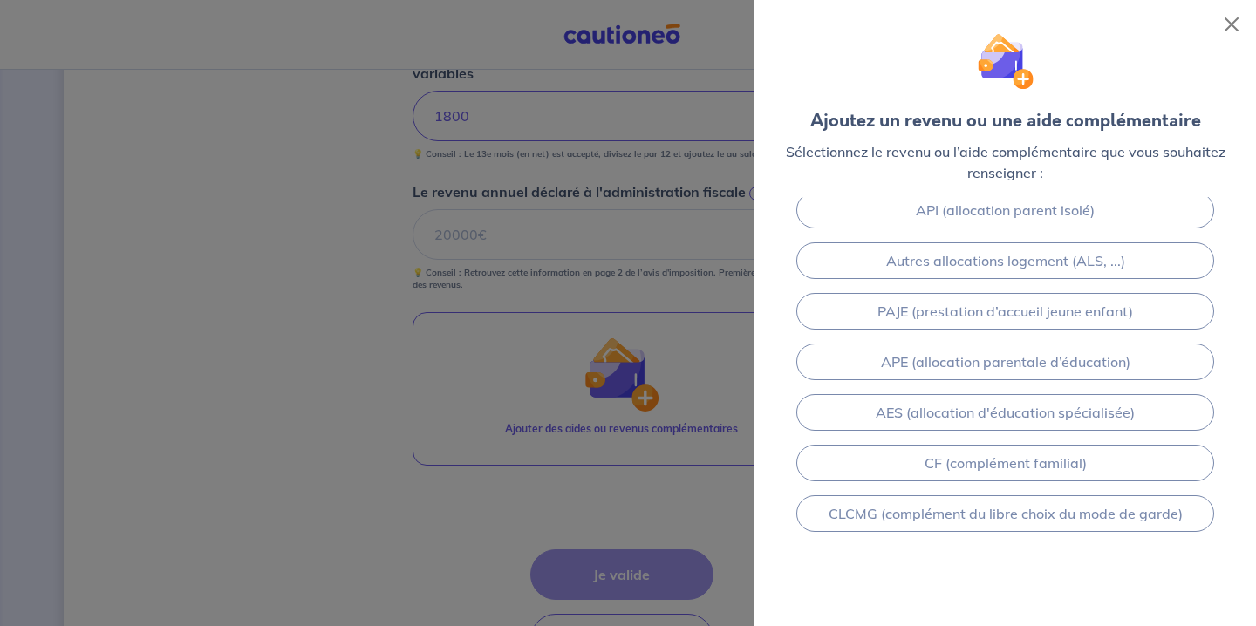
click at [685, 509] on div at bounding box center [628, 313] width 1256 height 626
click at [1227, 31] on button "Close" at bounding box center [1232, 24] width 28 height 28
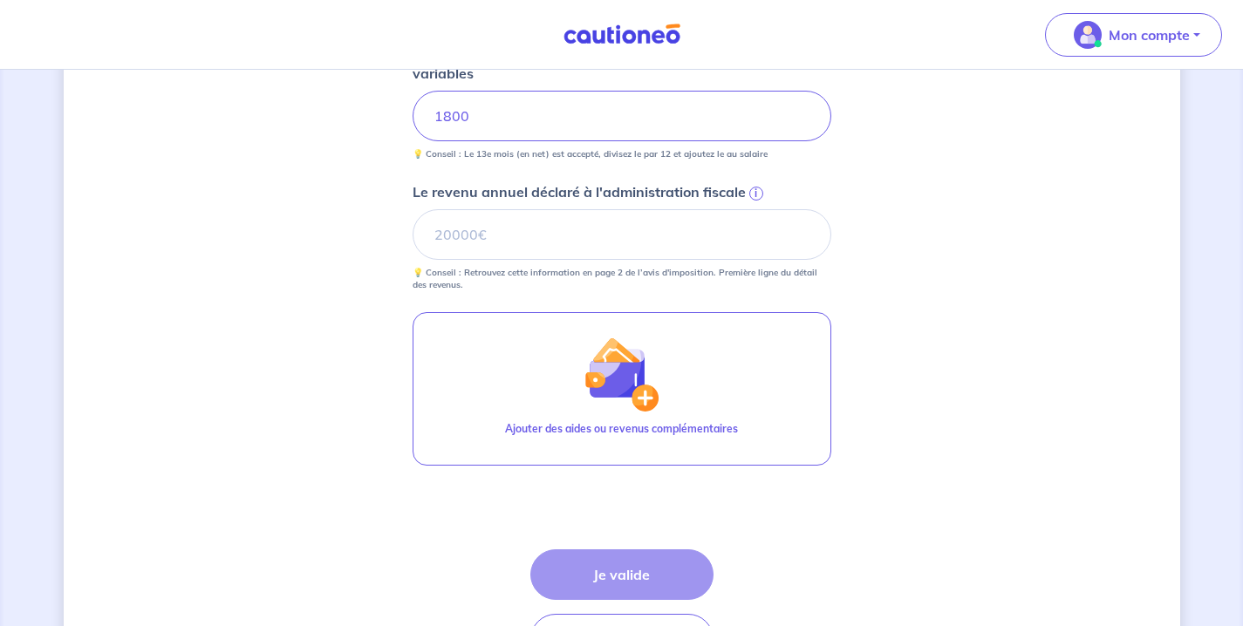
click at [610, 590] on div "Étape Précédente Précédent Je valide Je valide" at bounding box center [621, 607] width 183 height 115
